Goal: Task Accomplishment & Management: Manage account settings

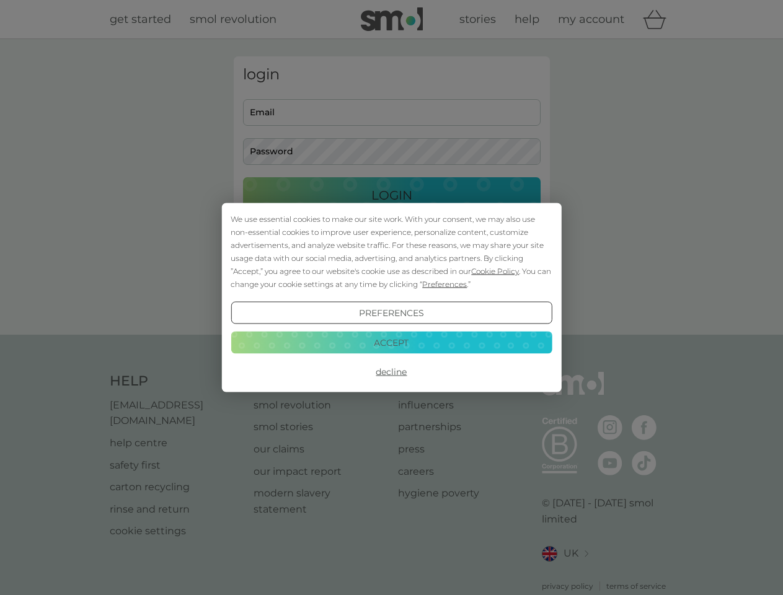
click at [495, 271] on span "Cookie Policy" at bounding box center [495, 271] width 48 height 9
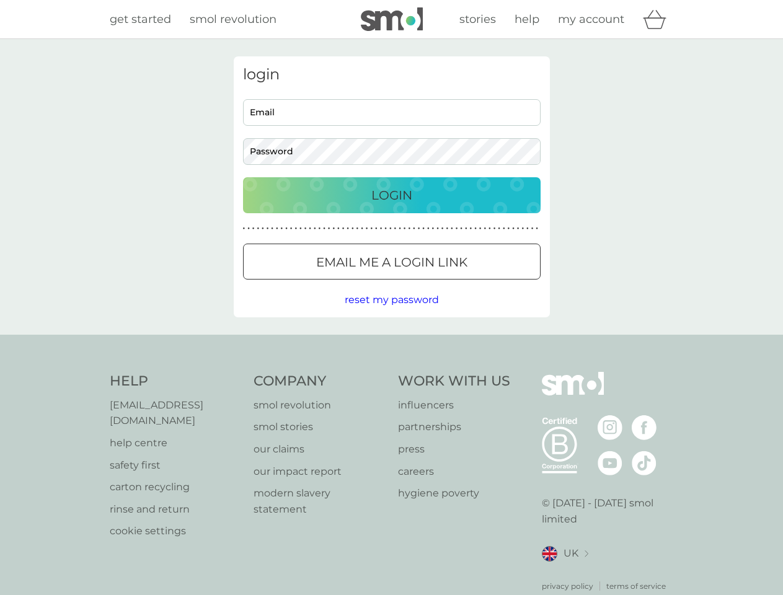
click at [443, 284] on div "login Email Password Login ● ● ● ● ● ● ● ● ● ● ● ● ● ● ● ● ● ● ● ● ● ● ● ● ● ● …" at bounding box center [392, 186] width 316 height 261
click at [391, 313] on div "login Email Password Login ● ● ● ● ● ● ● ● ● ● ● ● ● ● ● ● ● ● ● ● ● ● ● ● ● ● …" at bounding box center [392, 186] width 316 height 261
click at [391, 372] on div "Help [EMAIL_ADDRESS][DOMAIN_NAME] help centre safety first carton recycling rin…" at bounding box center [392, 482] width 564 height 220
click at [391, 342] on div "Help [EMAIL_ADDRESS][DOMAIN_NAME] help centre safety first carton recycling rin…" at bounding box center [391, 482] width 783 height 294
